Goal: Information Seeking & Learning: Check status

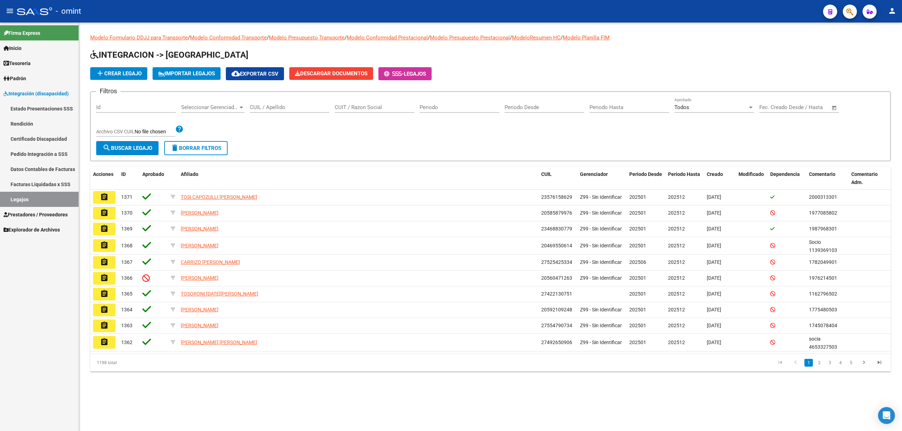
click at [23, 90] on span "Integración (discapacidad)" at bounding box center [36, 94] width 65 height 8
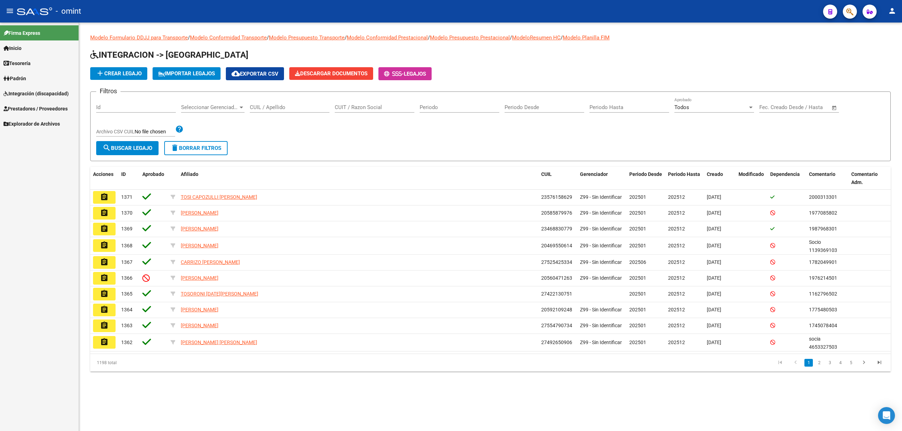
click at [23, 107] on span "Prestadores / Proveedores" at bounding box center [36, 109] width 64 height 8
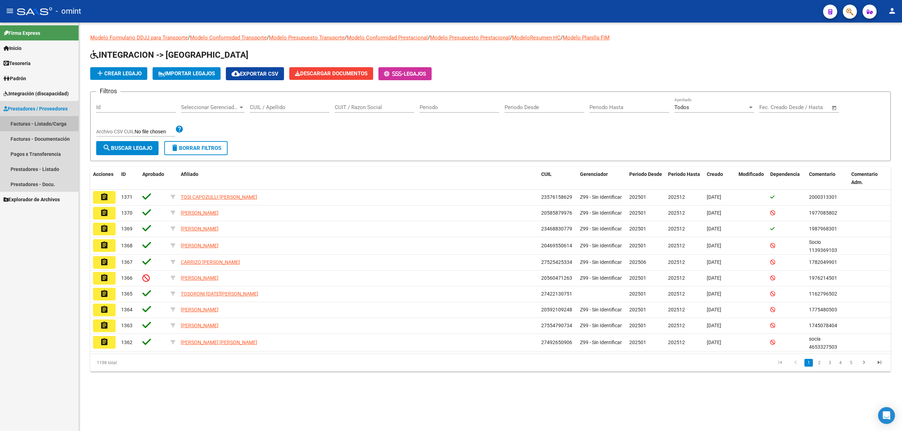
click at [38, 117] on link "Facturas - Listado/Carga" at bounding box center [39, 123] width 79 height 15
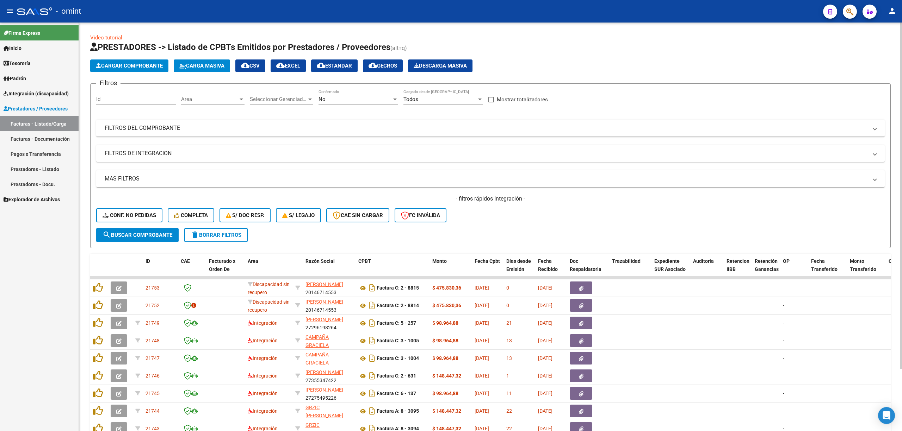
click at [137, 106] on div "Id" at bounding box center [136, 100] width 80 height 22
click at [159, 107] on div "Id" at bounding box center [136, 100] width 80 height 22
click at [89, 93] on div "Video tutorial PRESTADORES -> Listado de CPBTs Emitidos por Prestadores / Prove…" at bounding box center [490, 261] width 823 height 476
click at [106, 102] on div "Id" at bounding box center [136, 96] width 80 height 15
click at [117, 93] on div "Id" at bounding box center [136, 96] width 80 height 15
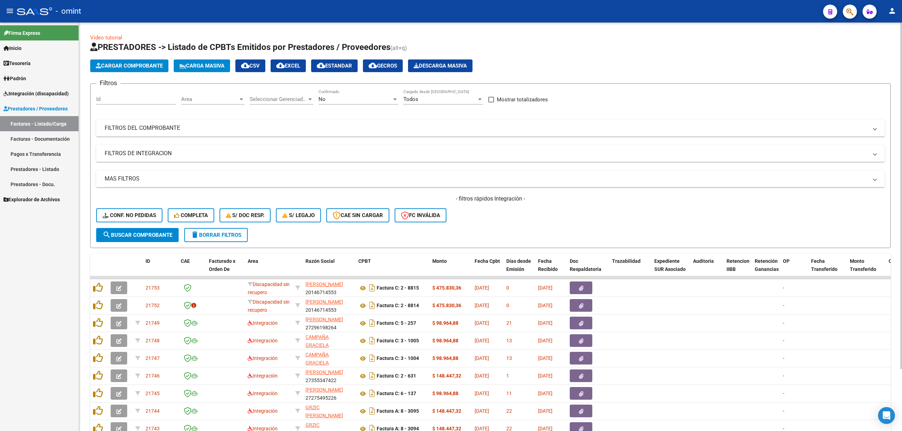
click at [128, 103] on div "Id" at bounding box center [136, 96] width 80 height 15
type input "18885"
click at [141, 233] on span "search Buscar Comprobante" at bounding box center [138, 235] width 70 height 6
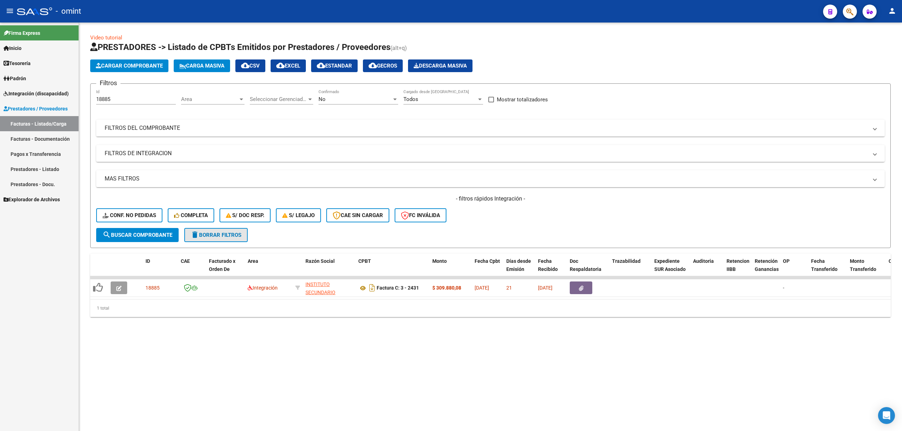
click at [217, 236] on span "delete Borrar Filtros" at bounding box center [216, 235] width 51 height 6
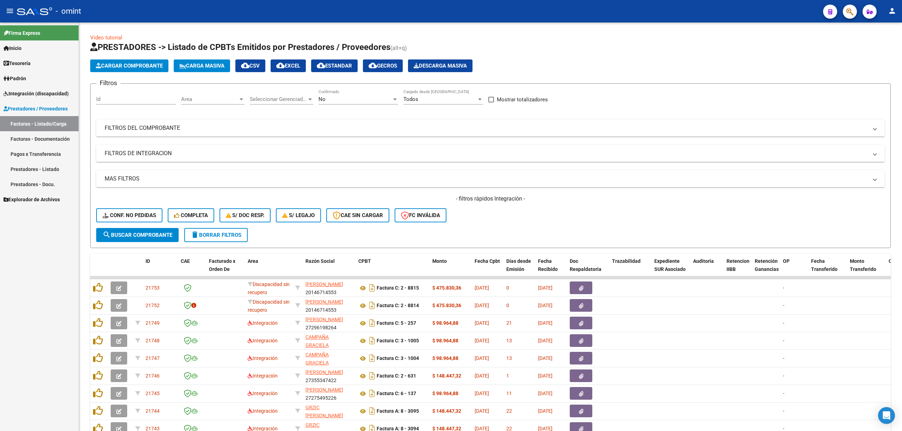
click at [39, 120] on link "Facturas - Listado/Carga" at bounding box center [39, 123] width 79 height 15
click at [221, 235] on span "delete Borrar Filtros" at bounding box center [216, 235] width 51 height 6
click at [138, 99] on input "Id" at bounding box center [136, 99] width 80 height 6
click at [116, 99] on input "Id" at bounding box center [136, 99] width 80 height 6
click at [218, 237] on span "delete Borrar Filtros" at bounding box center [216, 235] width 51 height 6
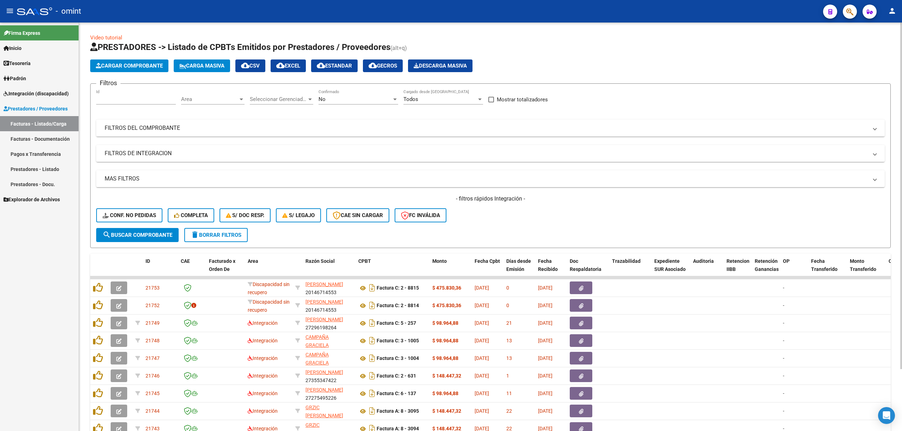
click at [207, 229] on button "delete Borrar Filtros" at bounding box center [215, 235] width 63 height 14
click at [216, 238] on button "delete Borrar Filtros" at bounding box center [215, 235] width 63 height 14
click at [114, 95] on div "Id" at bounding box center [136, 96] width 80 height 15
click at [114, 99] on input "Id" at bounding box center [136, 99] width 80 height 6
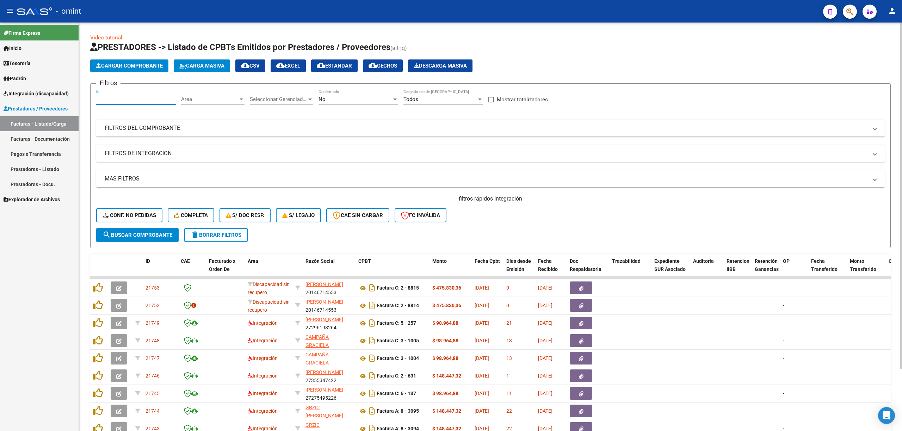
click at [118, 99] on input "Id" at bounding box center [136, 99] width 80 height 6
drag, startPoint x: 118, startPoint y: 99, endPoint x: 70, endPoint y: 99, distance: 47.9
click at [72, 99] on mat-sidenav-container "Firma Express Inicio Calendario SSS Instructivos Contacto OS Tesorería Extracto…" at bounding box center [451, 227] width 902 height 409
click at [207, 109] on div "Area Area" at bounding box center [212, 100] width 63 height 22
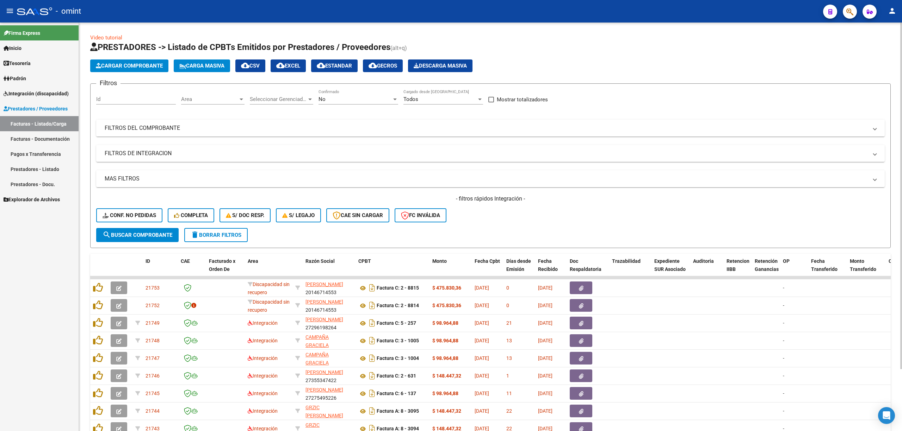
click at [587, 44] on h1 "PRESTADORES -> Listado de CPBTs Emitidos por Prestadores / Proveedores (alt+q)" at bounding box center [490, 48] width 800 height 12
